Goal: Navigation & Orientation: Find specific page/section

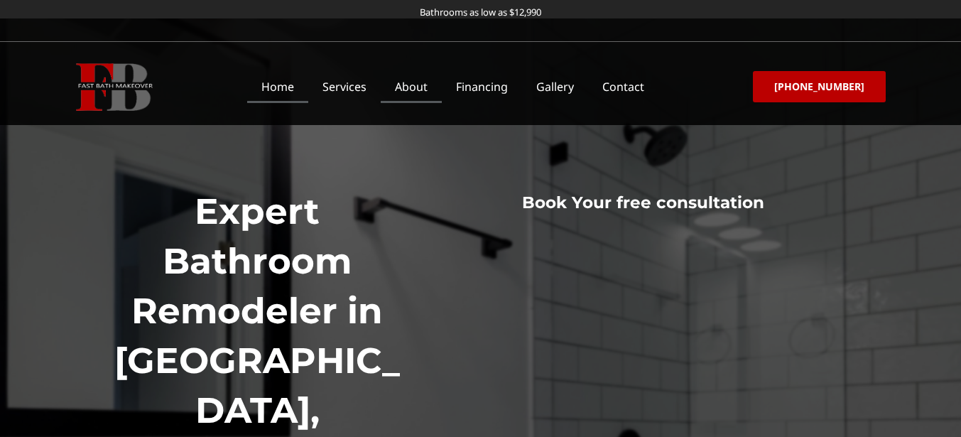
click at [424, 80] on link "About" at bounding box center [411, 86] width 61 height 33
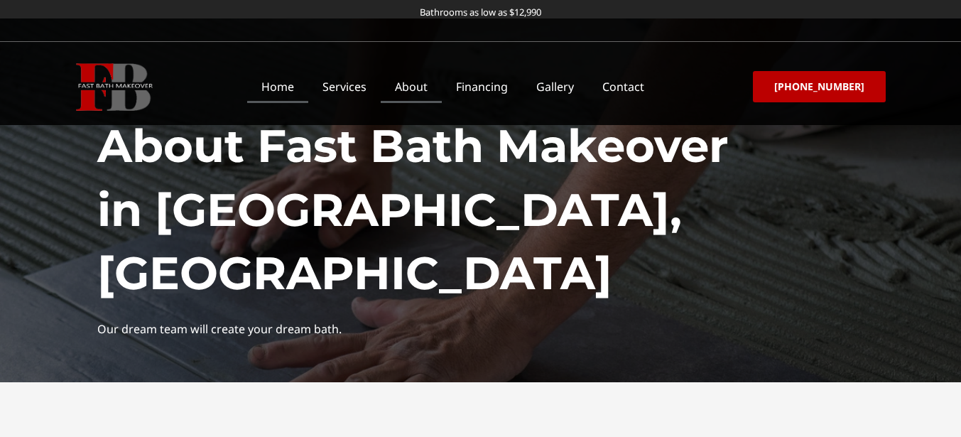
click at [305, 92] on link "Home" at bounding box center [277, 86] width 61 height 33
